Goal: Task Accomplishment & Management: Manage account settings

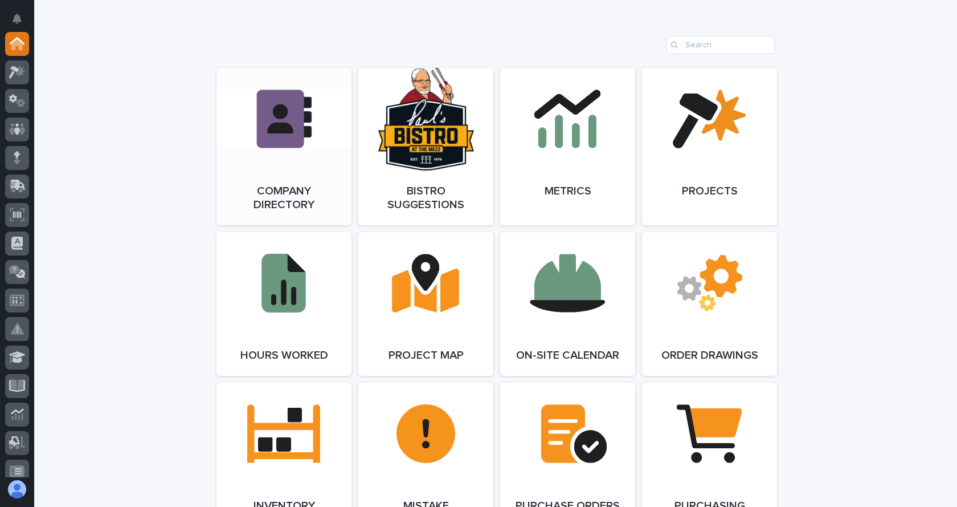
scroll to position [969, 0]
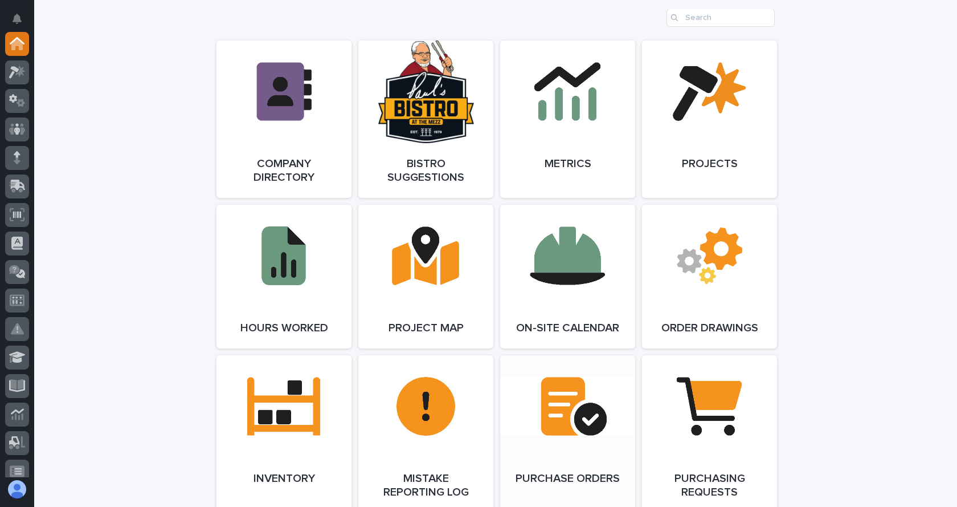
click at [557, 398] on link "Open Link" at bounding box center [567, 433] width 135 height 157
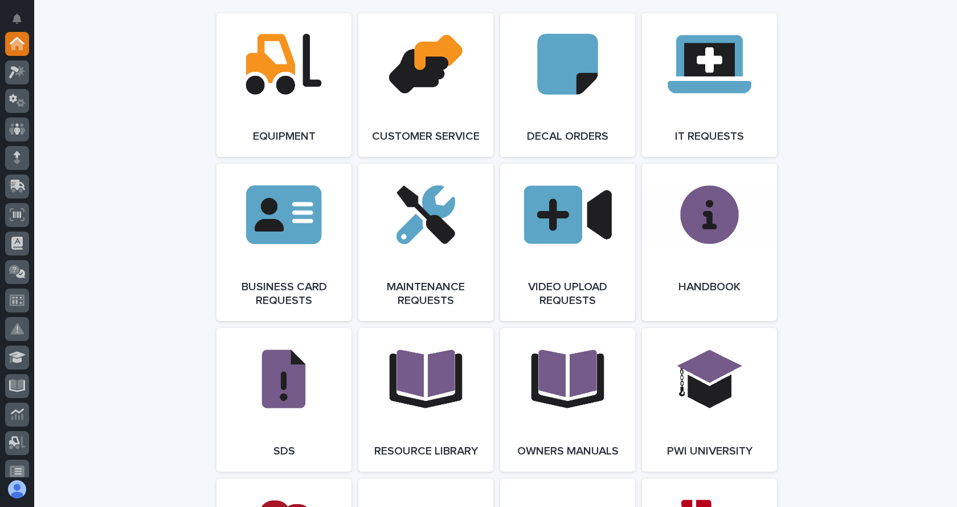
scroll to position [1653, 0]
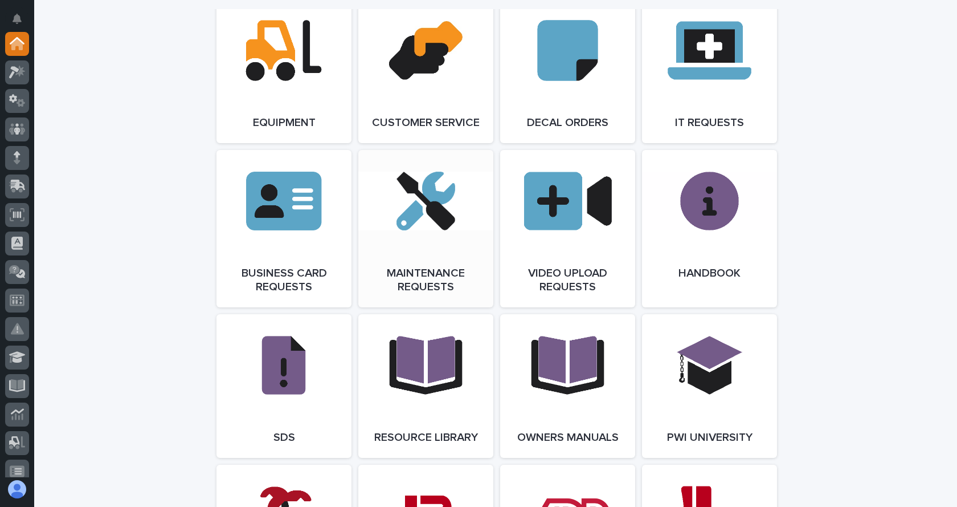
click at [400, 236] on link "Open Link" at bounding box center [425, 228] width 135 height 157
click at [434, 227] on link "Open Link" at bounding box center [425, 228] width 135 height 157
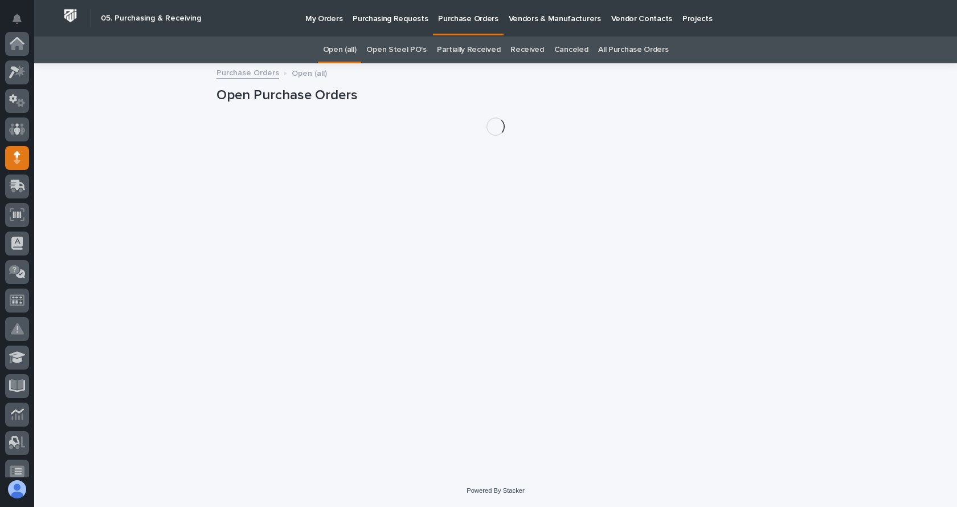
scroll to position [114, 0]
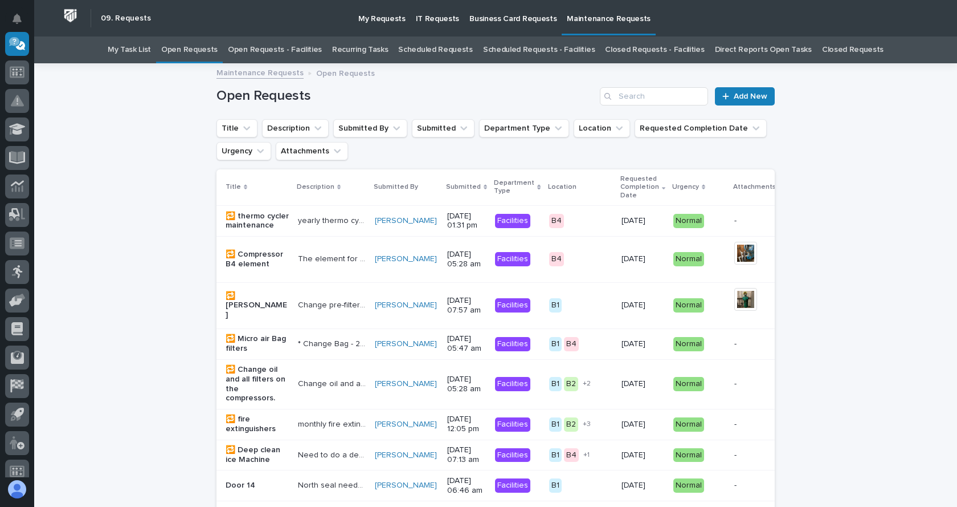
click at [287, 47] on link "Open Requests - Facilities" at bounding box center [275, 49] width 94 height 27
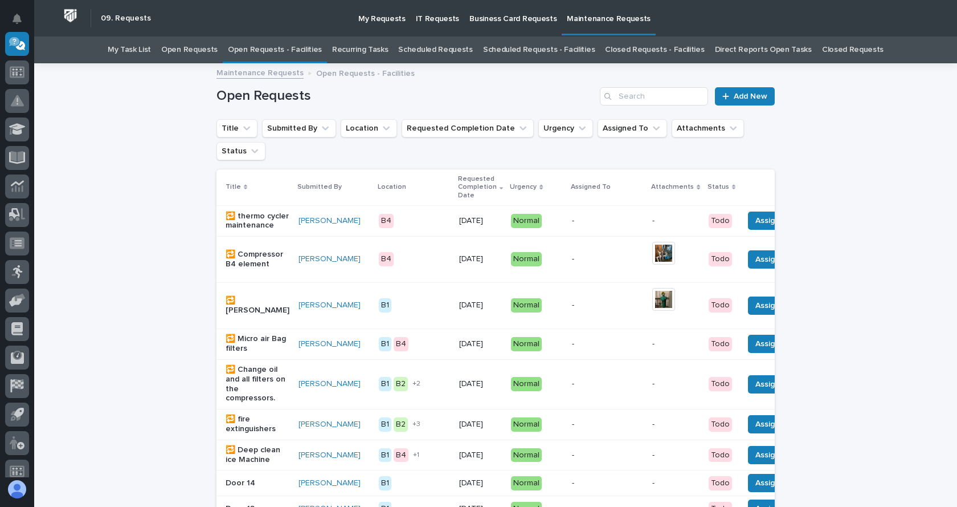
click at [757, 182] on th at bounding box center [810, 187] width 142 height 36
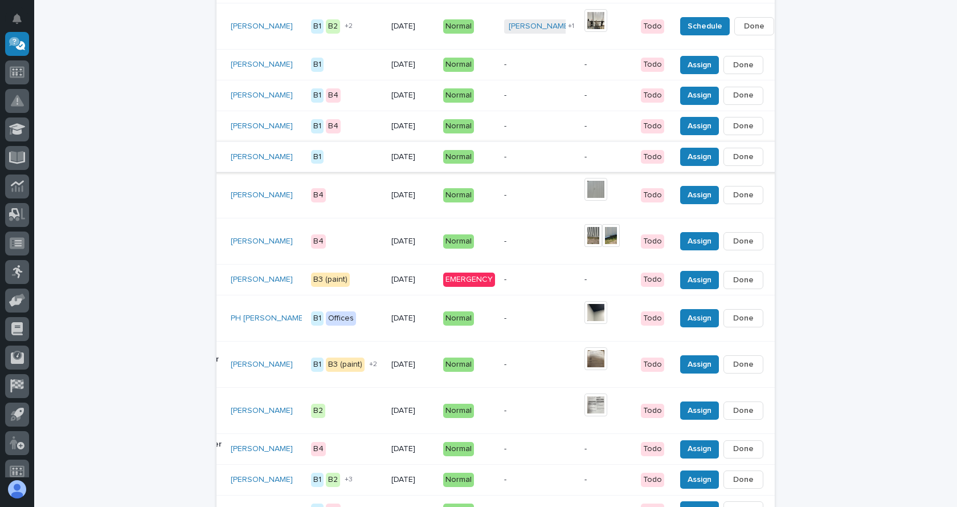
scroll to position [570, 0]
click at [768, 283] on button "button" at bounding box center [776, 279] width 16 height 8
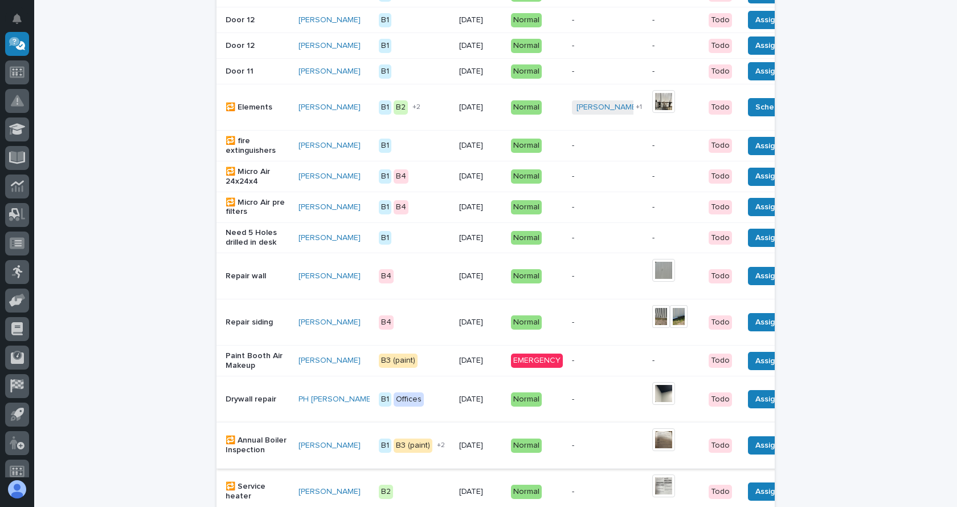
scroll to position [526, 0]
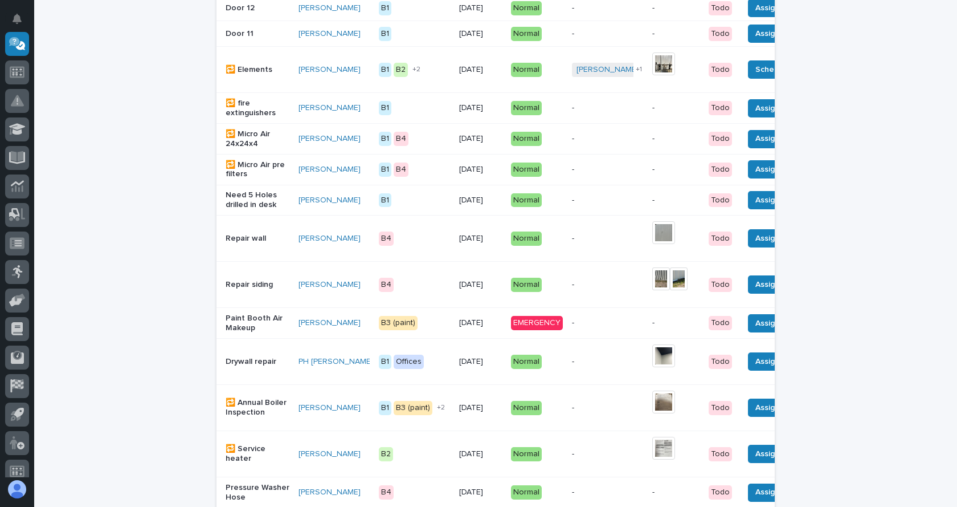
click at [242, 333] on p "Paint Booth Air Makeup" at bounding box center [258, 322] width 64 height 19
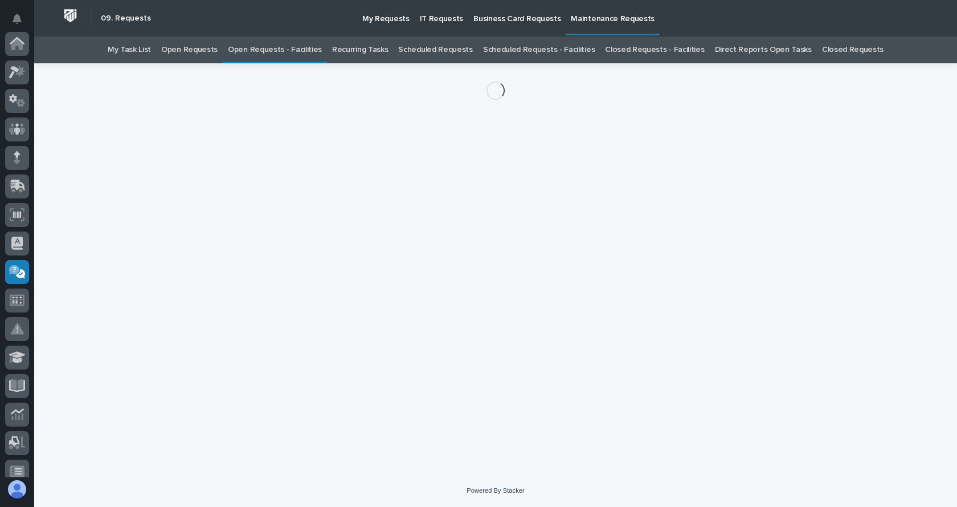
scroll to position [228, 0]
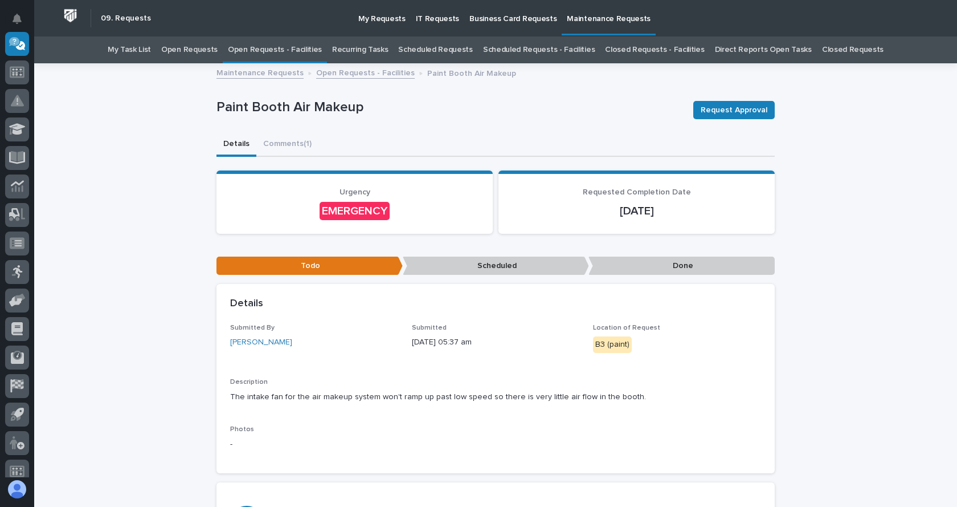
click at [365, 209] on div "EMERGENCY" at bounding box center [355, 211] width 70 height 18
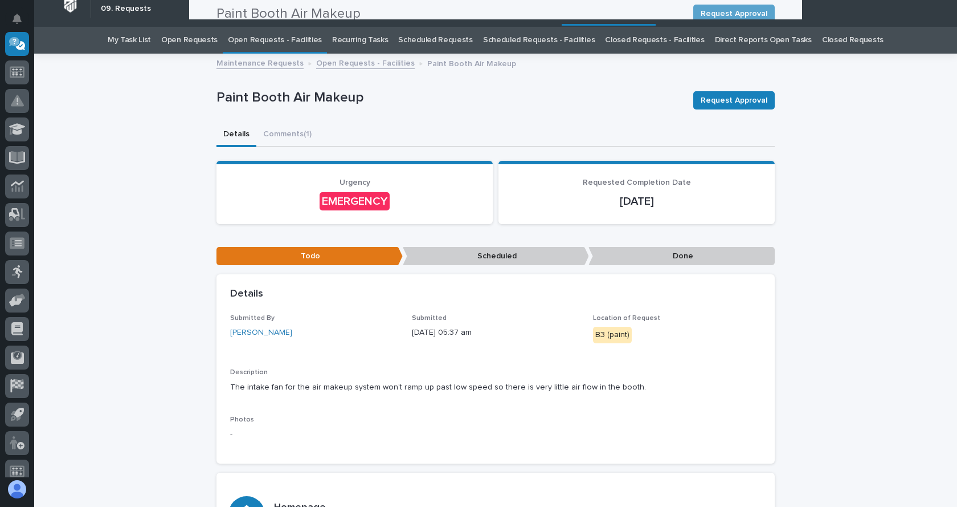
scroll to position [0, 0]
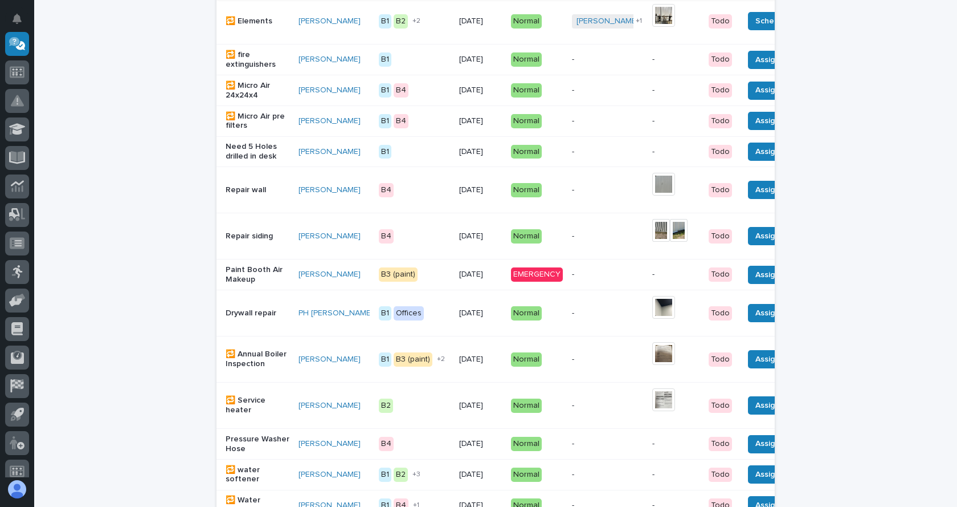
scroll to position [606, 0]
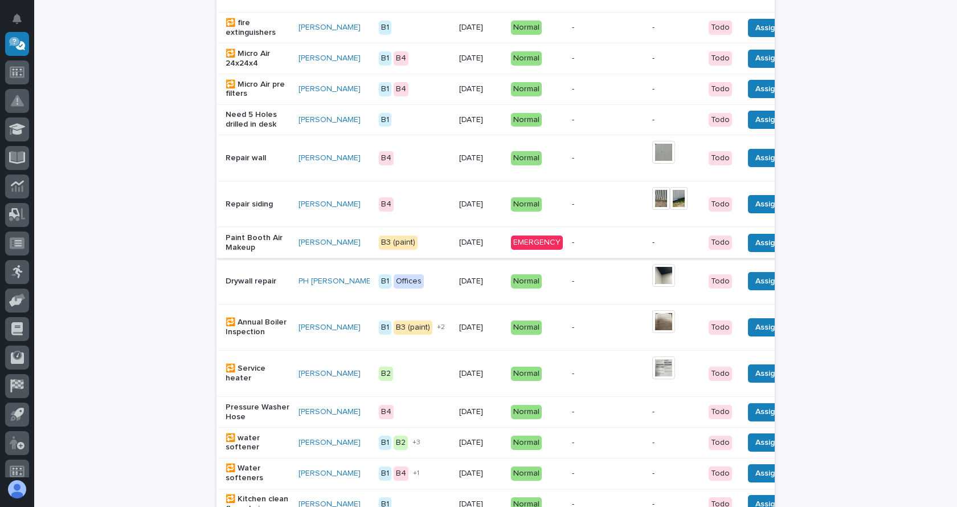
click at [801, 250] on span "Done" at bounding box center [811, 243] width 21 height 14
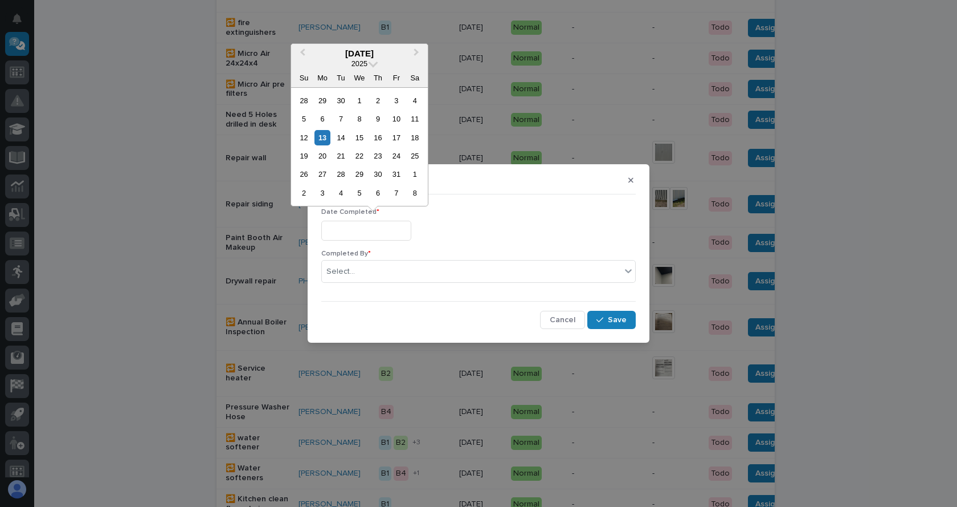
click at [367, 224] on input "text" at bounding box center [366, 231] width 90 height 20
click at [381, 116] on div "9" at bounding box center [377, 118] width 15 height 15
type input "**********"
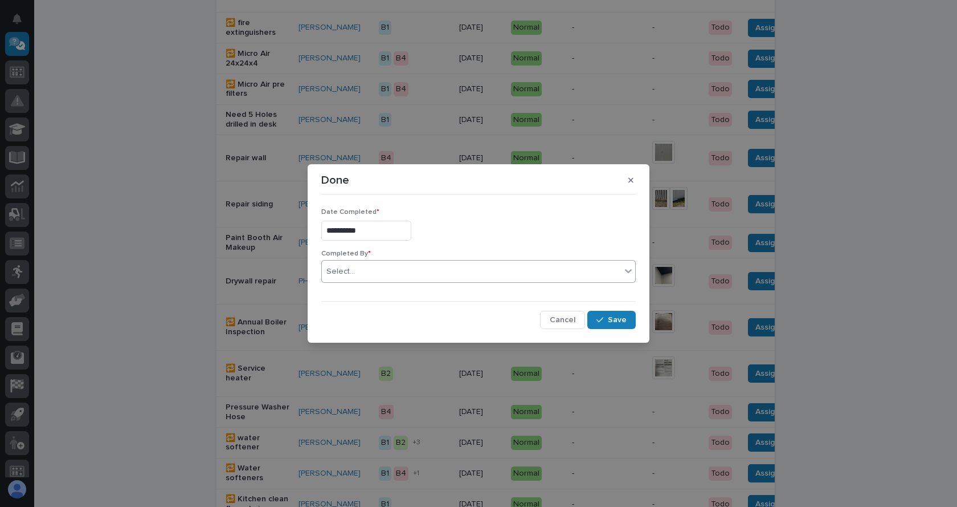
click at [365, 269] on div "Select..." at bounding box center [471, 271] width 299 height 19
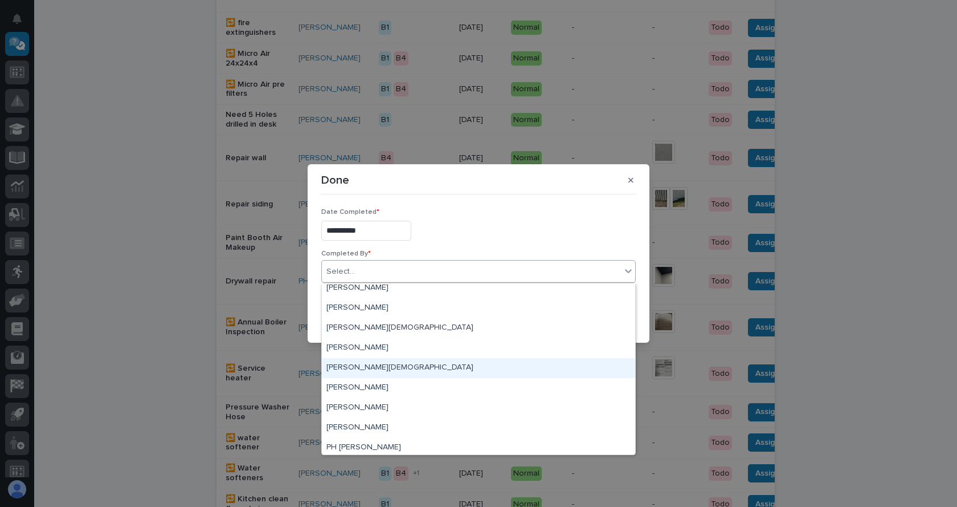
scroll to position [11, 0]
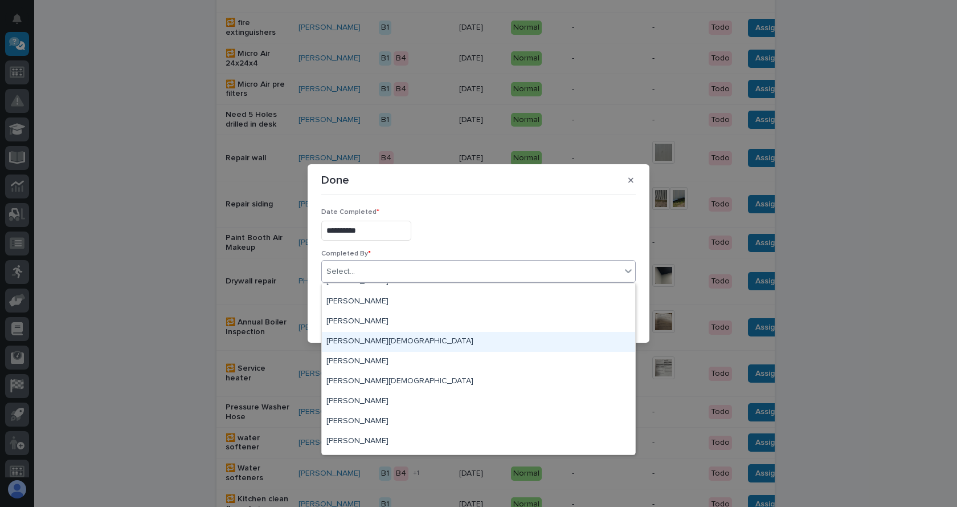
click at [354, 335] on div "Jethro Crist" at bounding box center [478, 342] width 313 height 20
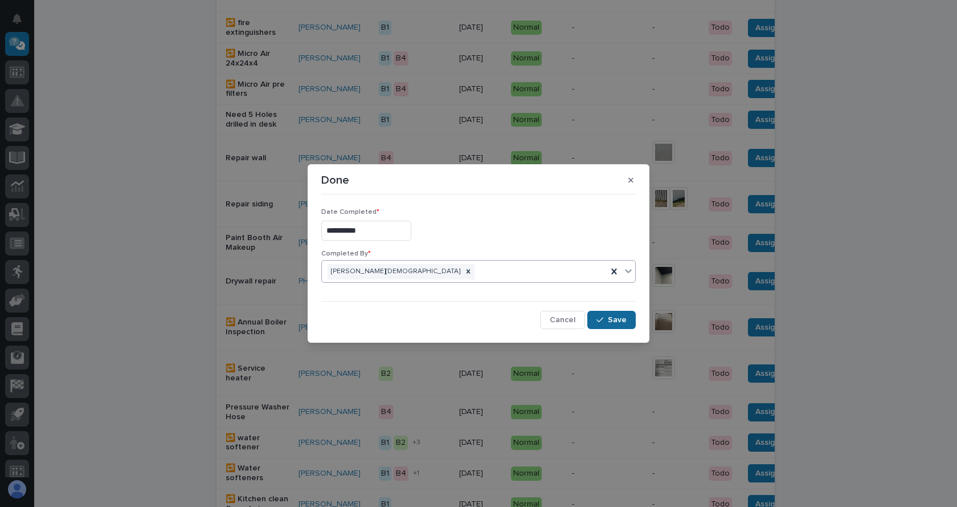
click at [604, 317] on icon "button" at bounding box center [600, 320] width 7 height 8
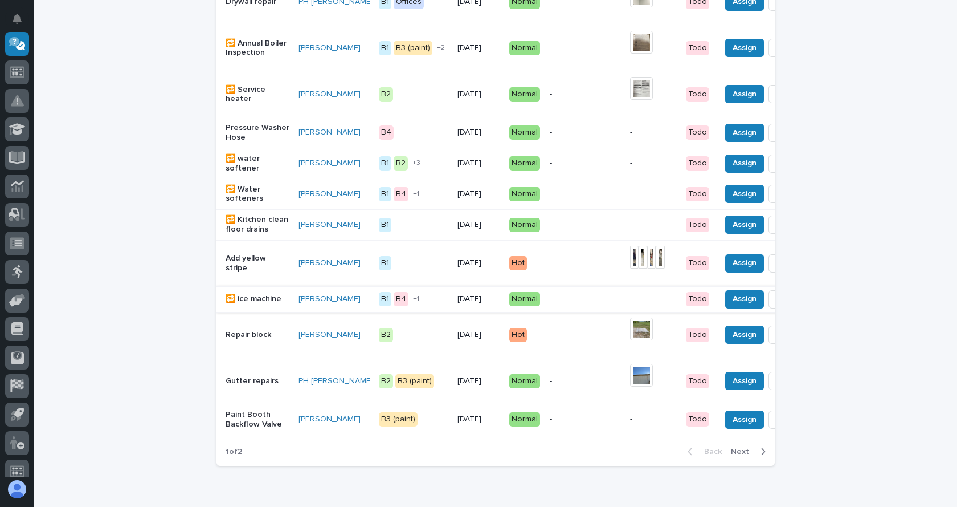
scroll to position [974, 0]
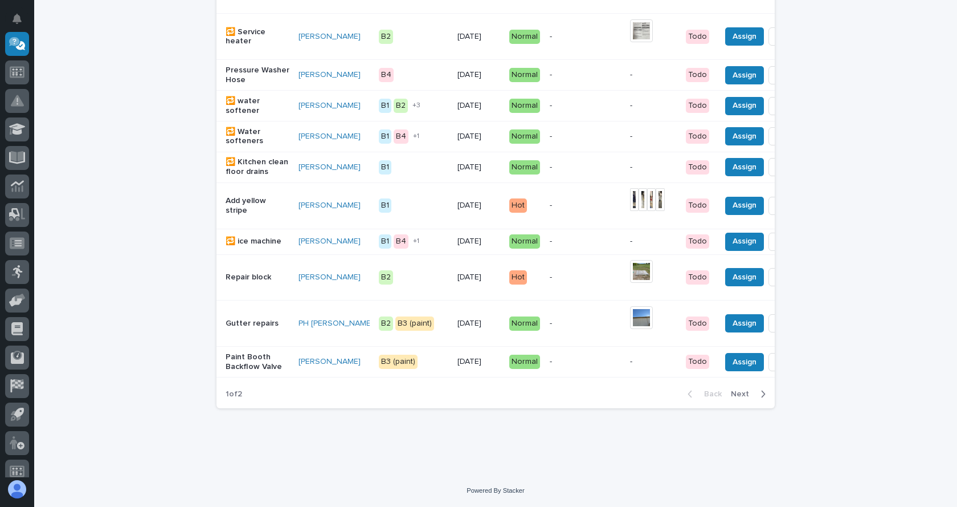
click at [739, 394] on span "Next" at bounding box center [743, 394] width 25 height 10
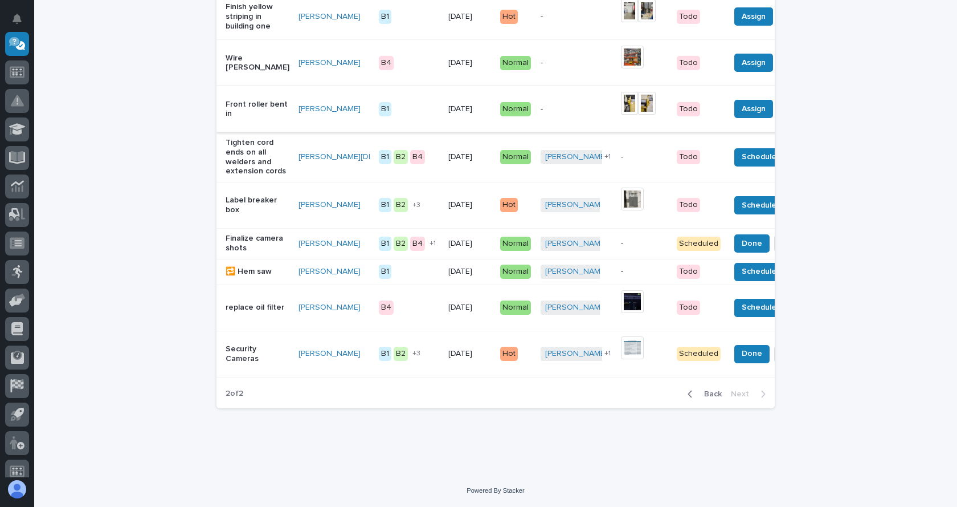
scroll to position [534, 0]
click at [708, 390] on span "Back" at bounding box center [710, 394] width 25 height 10
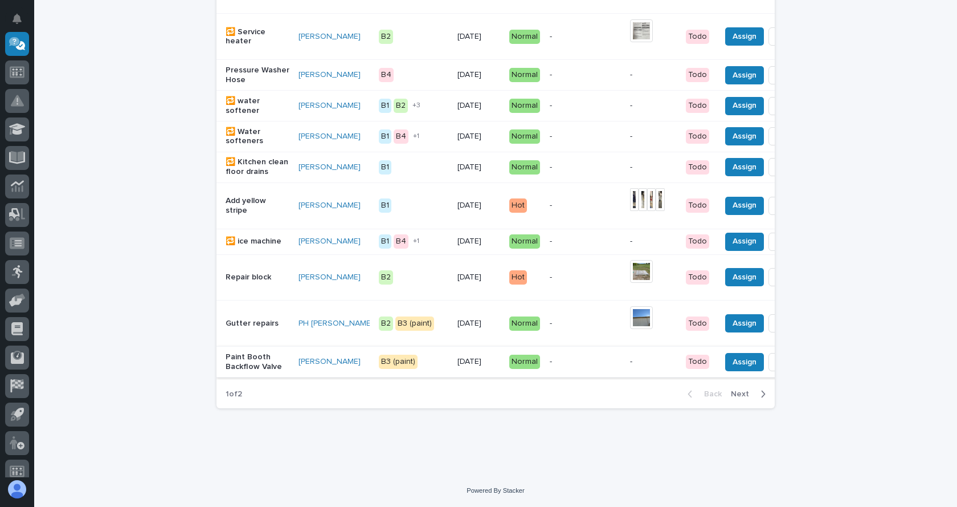
scroll to position [974, 0]
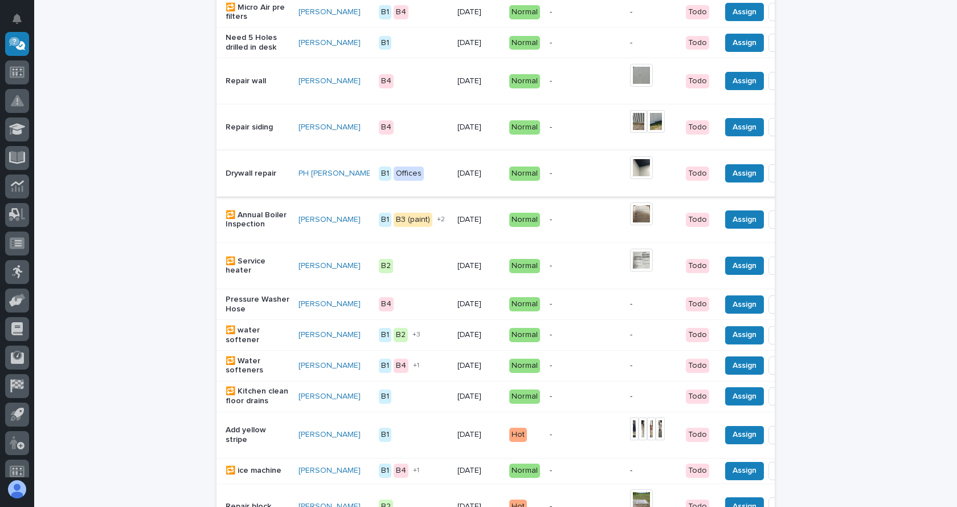
scroll to position [684, 0]
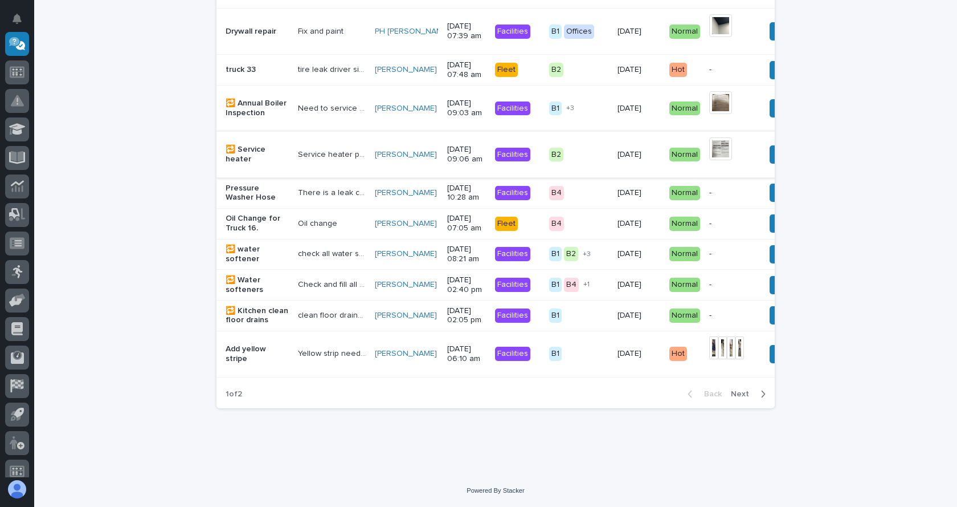
scroll to position [953, 0]
click at [740, 389] on span "Next" at bounding box center [743, 394] width 25 height 10
